Goal: Find contact information: Obtain details needed to contact an individual or organization

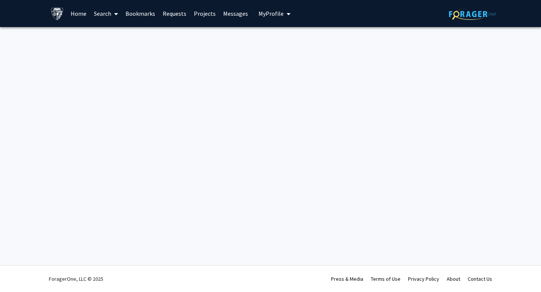
click at [146, 18] on link "Bookmarks" at bounding box center [140, 13] width 37 height 26
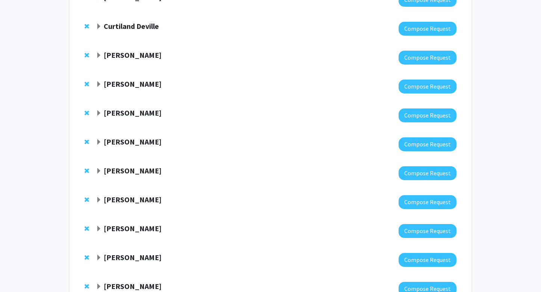
scroll to position [156, 0]
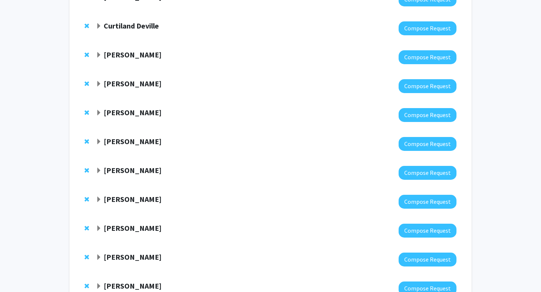
click at [119, 114] on strong "[PERSON_NAME]" at bounding box center [133, 112] width 58 height 9
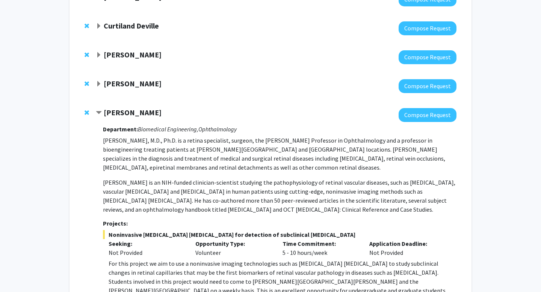
click at [119, 114] on strong "[PERSON_NAME]" at bounding box center [133, 112] width 58 height 9
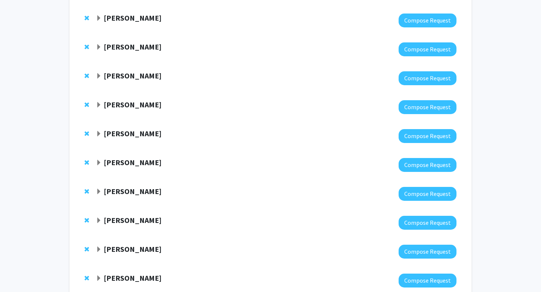
scroll to position [503, 0]
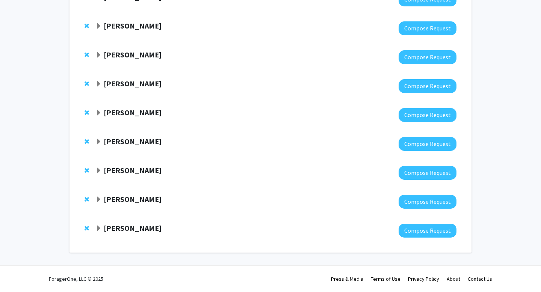
click at [123, 198] on strong "[PERSON_NAME]" at bounding box center [133, 199] width 58 height 9
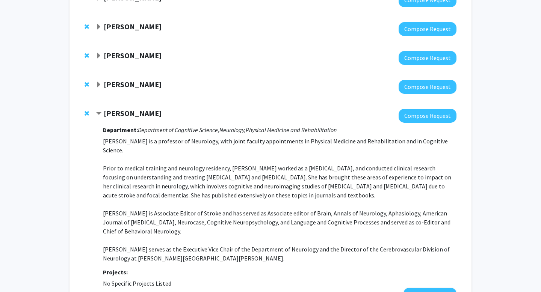
scroll to position [585, 0]
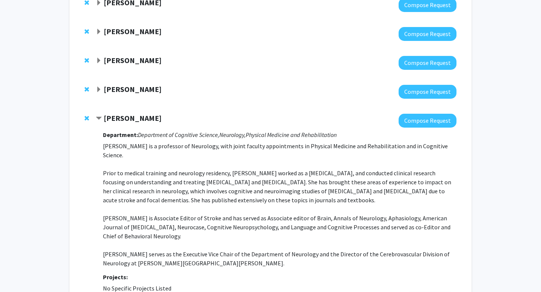
click at [121, 123] on div at bounding box center [276, 121] width 361 height 14
click at [121, 120] on strong "[PERSON_NAME]" at bounding box center [133, 118] width 58 height 9
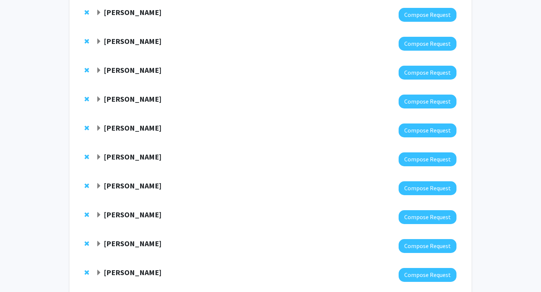
scroll to position [0, 0]
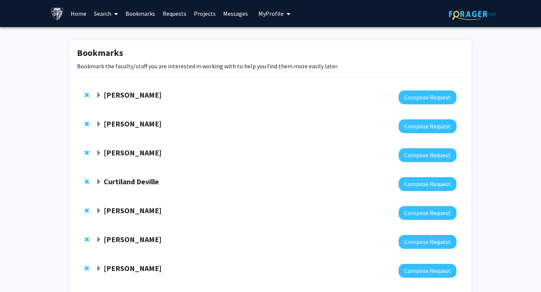
click at [127, 151] on strong "[PERSON_NAME]" at bounding box center [133, 152] width 58 height 9
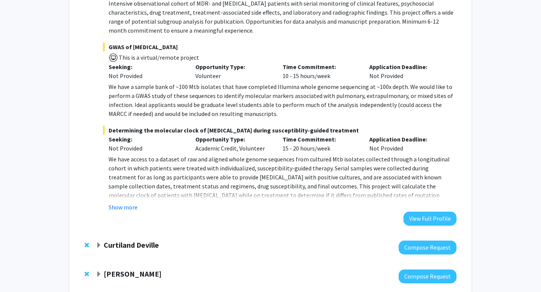
scroll to position [332, 0]
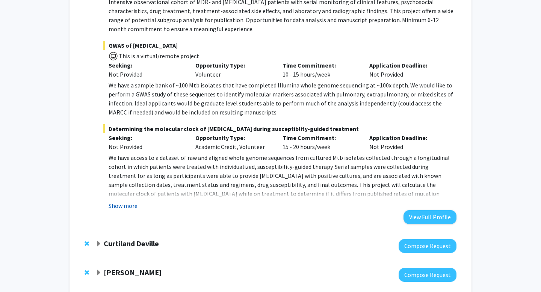
click at [113, 203] on button "Show more" at bounding box center [123, 206] width 29 height 9
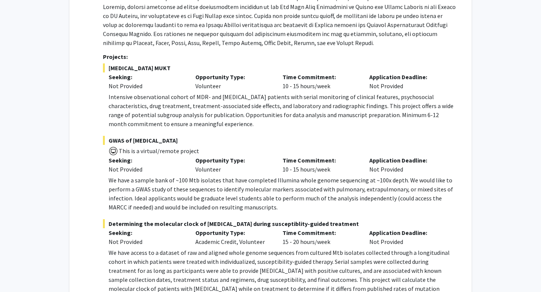
scroll to position [64, 0]
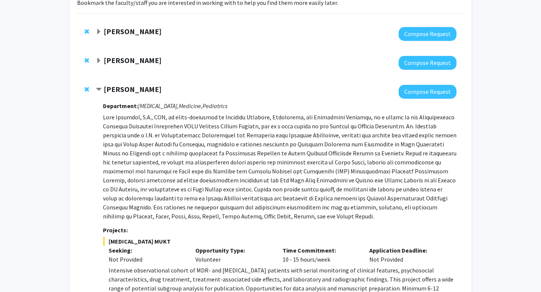
click at [123, 89] on strong "[PERSON_NAME]" at bounding box center [133, 89] width 58 height 9
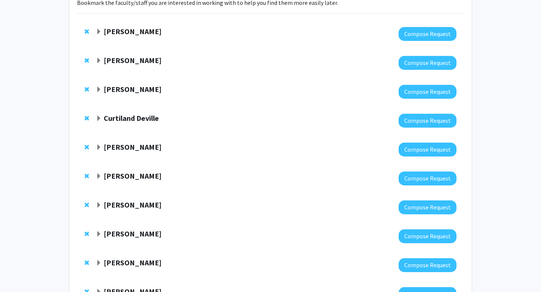
click at [128, 114] on strong "Curtiland Deville" at bounding box center [131, 118] width 55 height 9
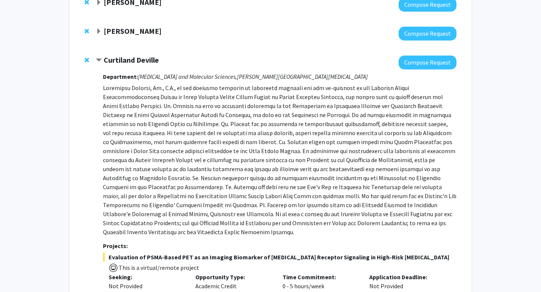
scroll to position [96, 0]
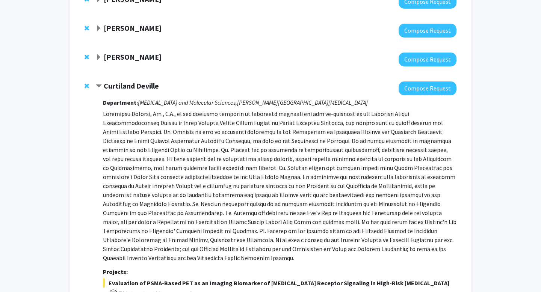
click at [129, 86] on strong "Curtiland Deville" at bounding box center [131, 85] width 55 height 9
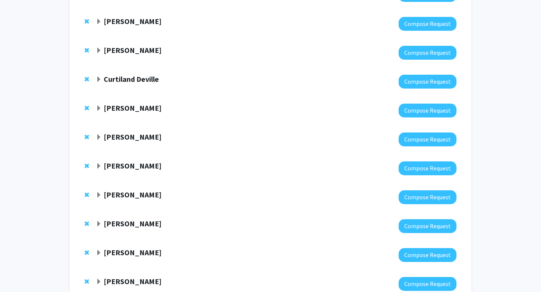
scroll to position [134, 0]
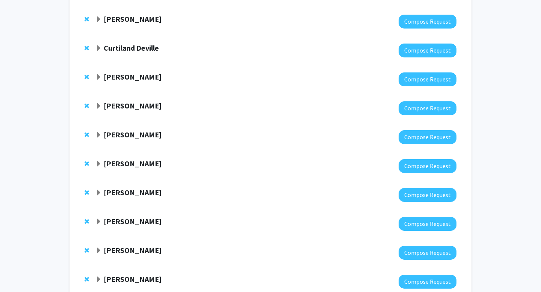
click at [124, 74] on strong "[PERSON_NAME]" at bounding box center [133, 76] width 58 height 9
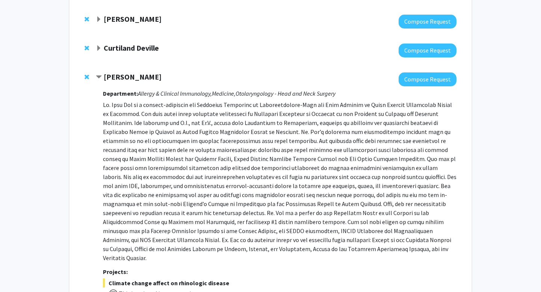
click at [124, 74] on strong "[PERSON_NAME]" at bounding box center [133, 76] width 58 height 9
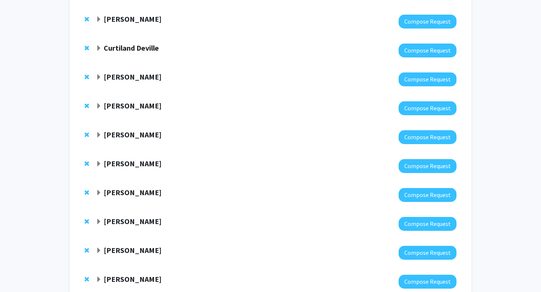
click at [127, 111] on div "[PERSON_NAME]" at bounding box center [177, 106] width 162 height 9
click at [127, 109] on strong "[PERSON_NAME]" at bounding box center [133, 105] width 58 height 9
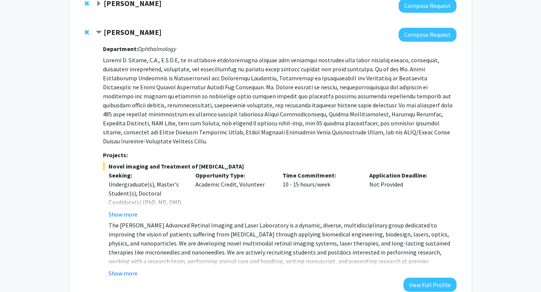
scroll to position [209, 0]
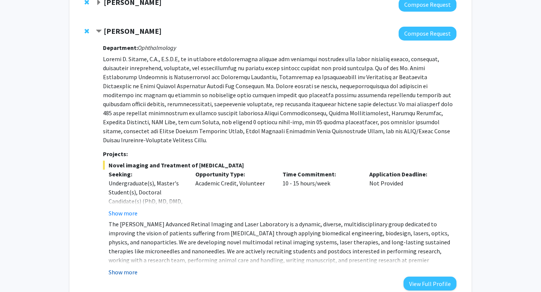
click at [124, 268] on button "Show more" at bounding box center [123, 272] width 29 height 9
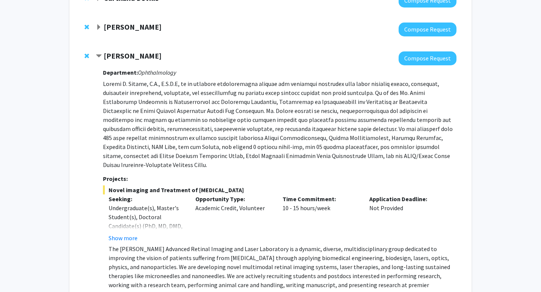
scroll to position [176, 0]
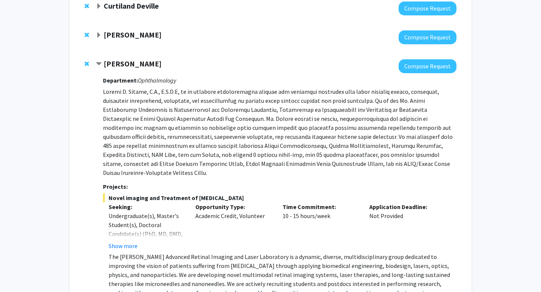
click at [123, 62] on strong "[PERSON_NAME]" at bounding box center [133, 63] width 58 height 9
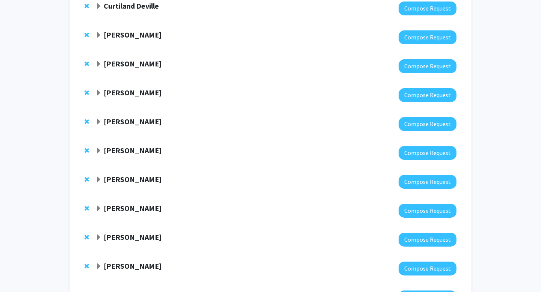
click at [127, 93] on strong "[PERSON_NAME]" at bounding box center [133, 92] width 58 height 9
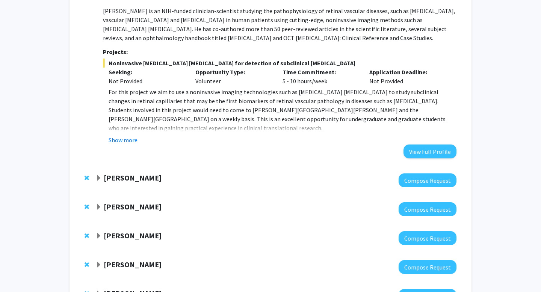
scroll to position [327, 0]
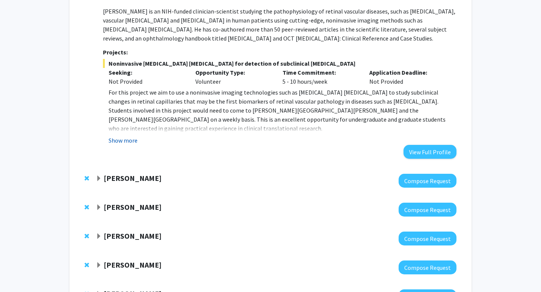
click at [130, 139] on button "Show more" at bounding box center [123, 140] width 29 height 9
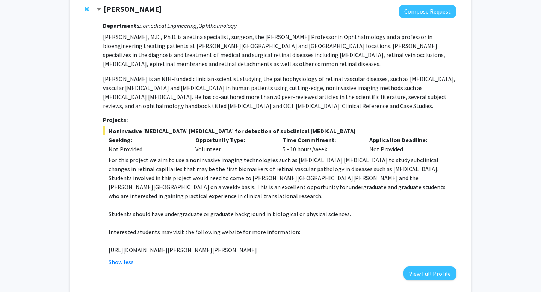
scroll to position [249, 0]
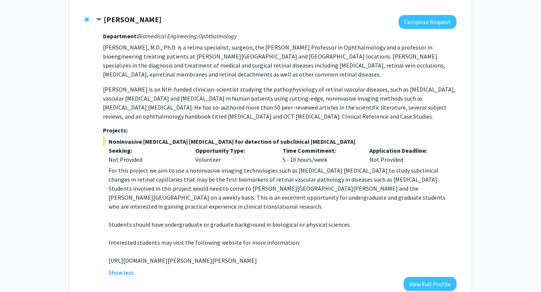
click at [143, 22] on strong "[PERSON_NAME]" at bounding box center [133, 19] width 58 height 9
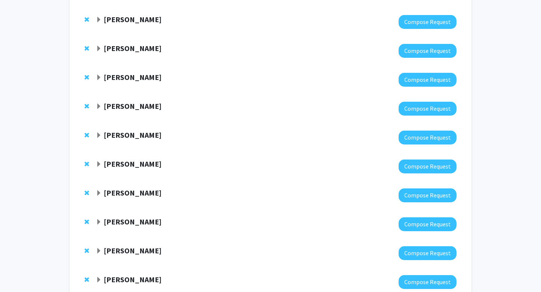
click at [136, 54] on div at bounding box center [276, 51] width 361 height 14
click at [134, 50] on strong "[PERSON_NAME]" at bounding box center [133, 48] width 58 height 9
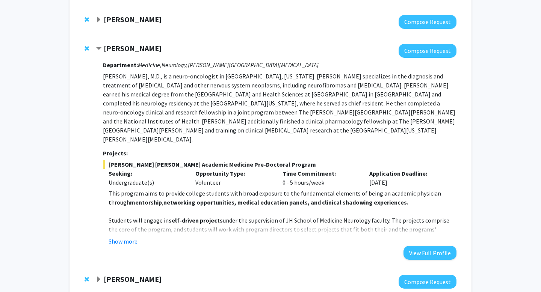
click at [125, 52] on strong "[PERSON_NAME]" at bounding box center [133, 48] width 58 height 9
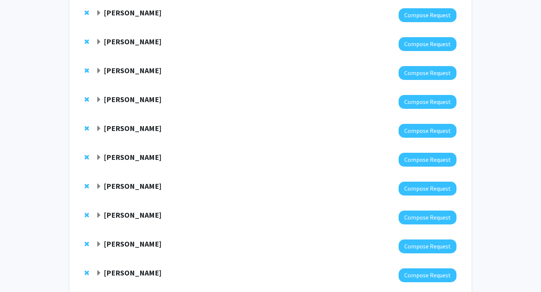
scroll to position [258, 0]
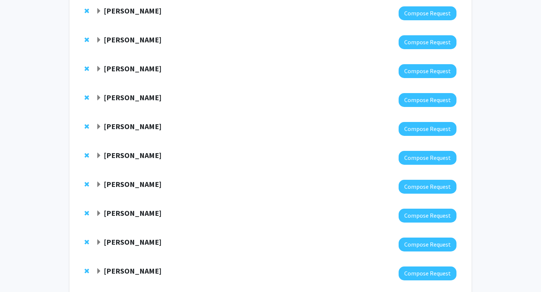
click at [124, 75] on div at bounding box center [276, 71] width 361 height 14
click at [124, 72] on strong "[PERSON_NAME]" at bounding box center [133, 68] width 58 height 9
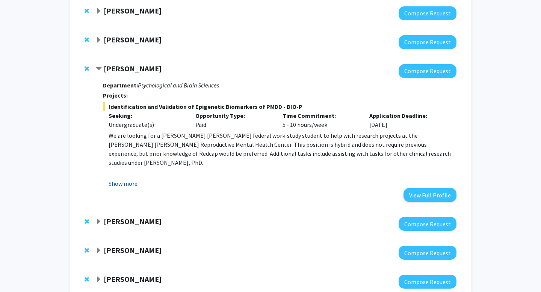
click at [124, 182] on button "Show more" at bounding box center [123, 183] width 29 height 9
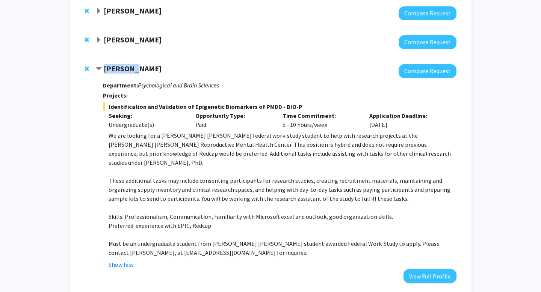
drag, startPoint x: 114, startPoint y: 67, endPoint x: 111, endPoint y: 105, distance: 38.8
click at [111, 105] on div "[PERSON_NAME] Compose Request Department: Psychological and Brain Sciences Proj…" at bounding box center [276, 173] width 361 height 219
click at [124, 68] on strong "[PERSON_NAME]" at bounding box center [133, 68] width 58 height 9
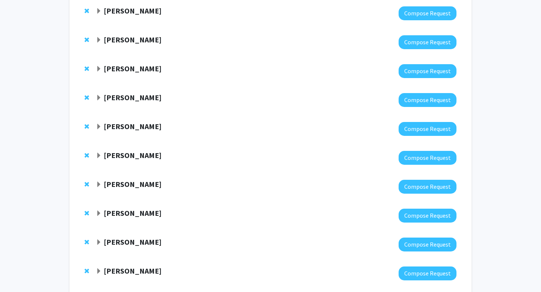
click at [159, 71] on div "[PERSON_NAME]" at bounding box center [177, 68] width 162 height 9
click at [143, 67] on strong "[PERSON_NAME]" at bounding box center [133, 68] width 58 height 9
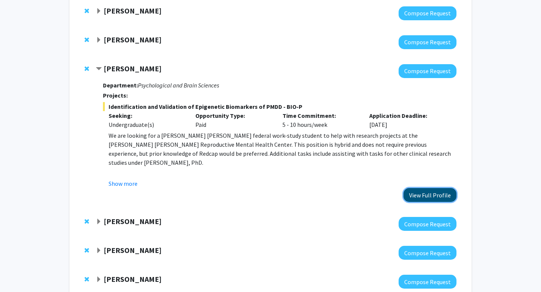
click at [413, 194] on button "View Full Profile" at bounding box center [430, 195] width 53 height 14
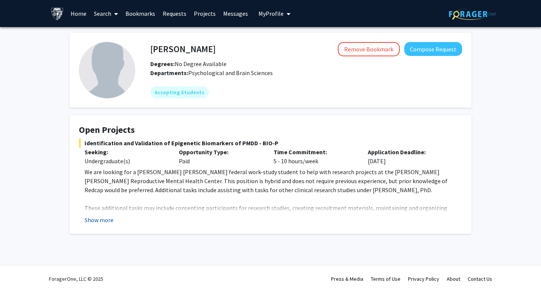
click at [109, 223] on button "Show more" at bounding box center [99, 220] width 29 height 9
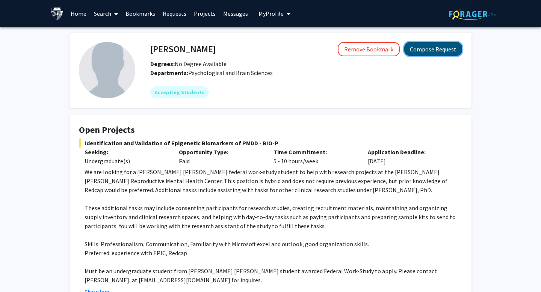
click at [417, 53] on button "Compose Request" at bounding box center [434, 49] width 58 height 14
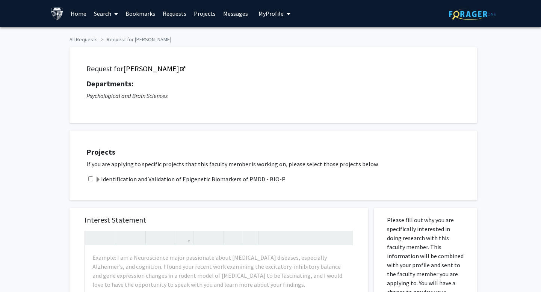
click at [210, 182] on label "Identification and Validation of Epigenetic Biomarkers of PMDD - BIO-P" at bounding box center [190, 179] width 191 height 9
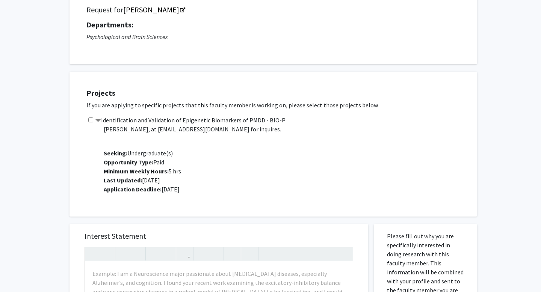
scroll to position [59, 0]
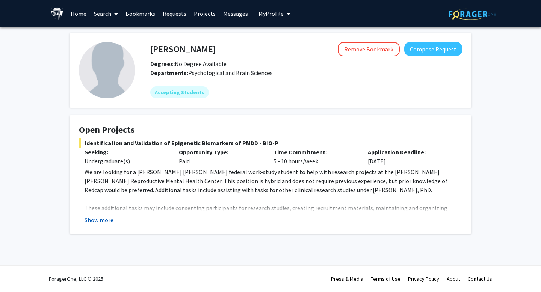
click at [100, 216] on button "Show more" at bounding box center [99, 220] width 29 height 9
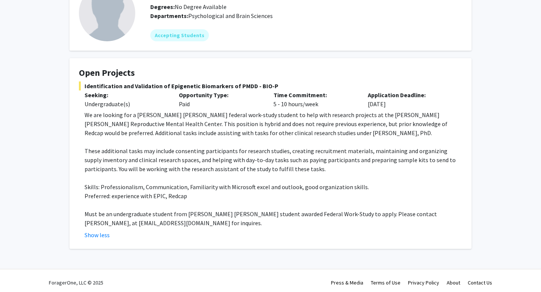
scroll to position [61, 0]
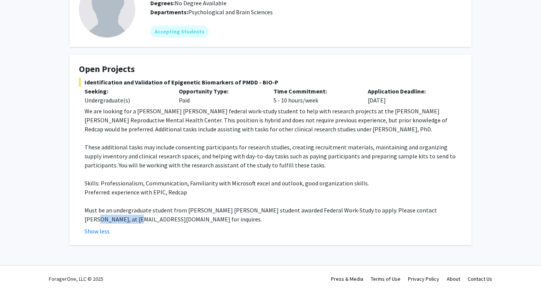
drag, startPoint x: 130, startPoint y: 221, endPoint x: 85, endPoint y: 220, distance: 45.1
click at [85, 220] on p "Must be an undergraduate student from [PERSON_NAME] [PERSON_NAME] student award…" at bounding box center [274, 215] width 378 height 18
copy p "vpaone1@jhu.edu"
click at [214, 183] on p "Skills: Professionalism, Communication, Familiarity with Microsoft excel and ou…" at bounding box center [274, 183] width 378 height 9
